Goal: Transaction & Acquisition: Purchase product/service

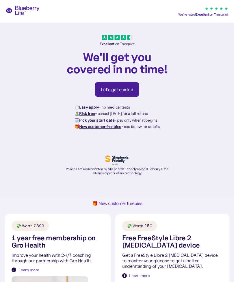
click at [127, 89] on div "Let's get started" at bounding box center [117, 89] width 33 height 6
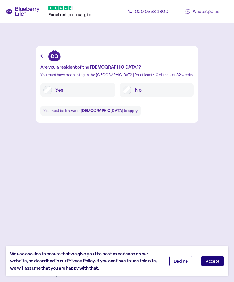
click at [215, 258] on button "Accept" at bounding box center [212, 261] width 23 height 10
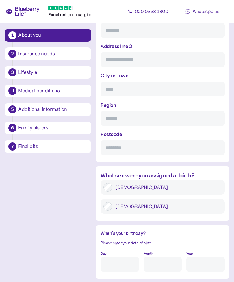
scroll to position [295, 0]
